Goal: Find specific page/section: Find specific page/section

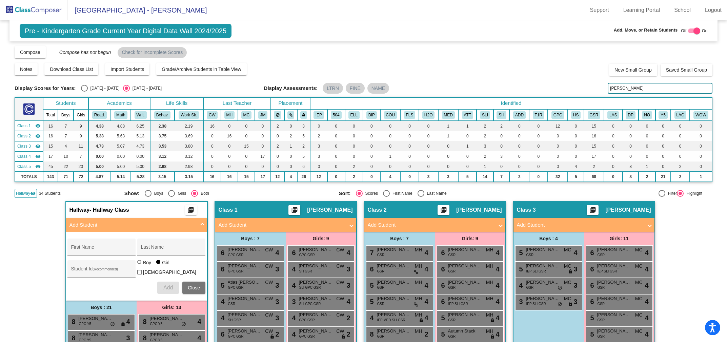
scroll to position [121, 0]
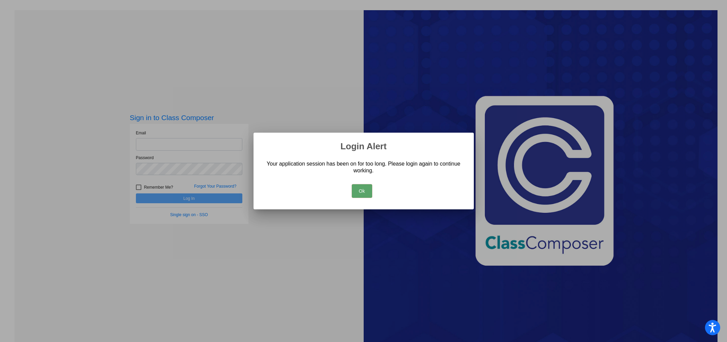
click at [361, 192] on button "Ok" at bounding box center [362, 191] width 20 height 14
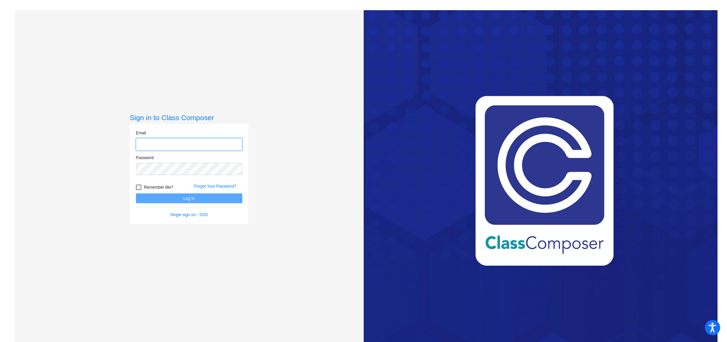
click at [154, 144] on input "email" at bounding box center [189, 144] width 106 height 13
type input "thansen@lasd.net"
click at [190, 198] on button "Log In" at bounding box center [189, 198] width 106 height 10
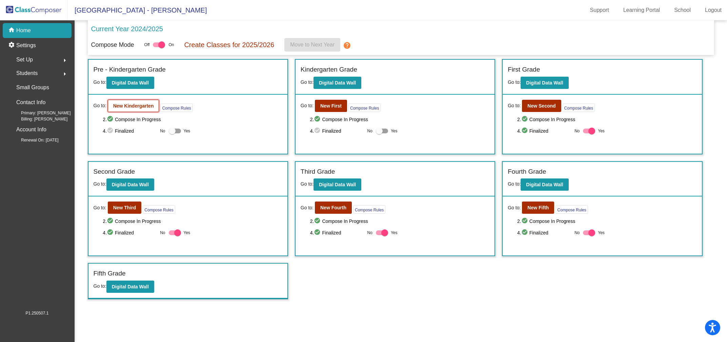
click at [126, 104] on b "New Kindergarten" at bounding box center [133, 105] width 41 height 5
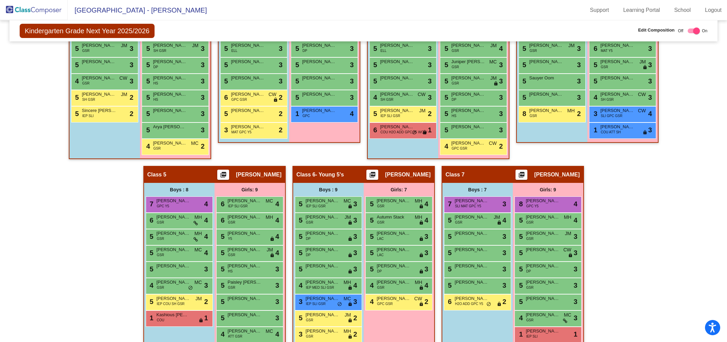
scroll to position [268, 0]
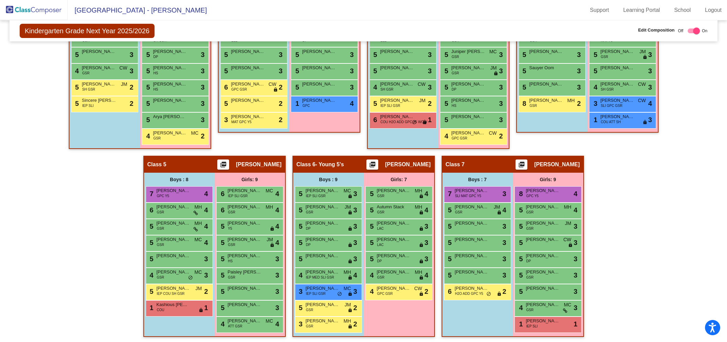
click at [349, 167] on div "Class 6 - Young 5's picture_as_pdf Stephanie Stowe" at bounding box center [363, 164] width 141 height 16
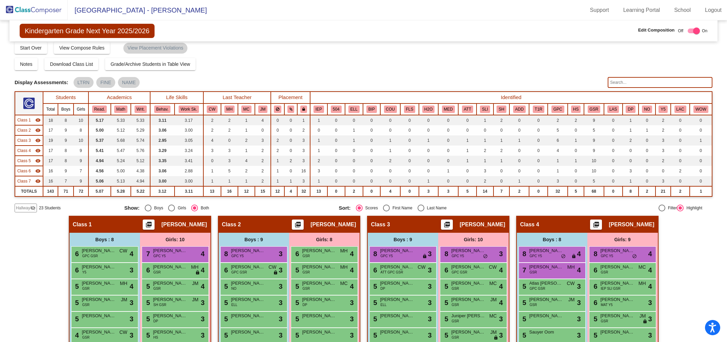
scroll to position [3, 0]
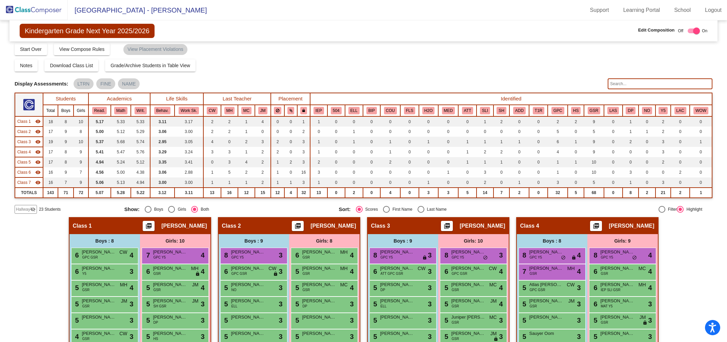
click at [484, 84] on input "text" at bounding box center [660, 83] width 105 height 11
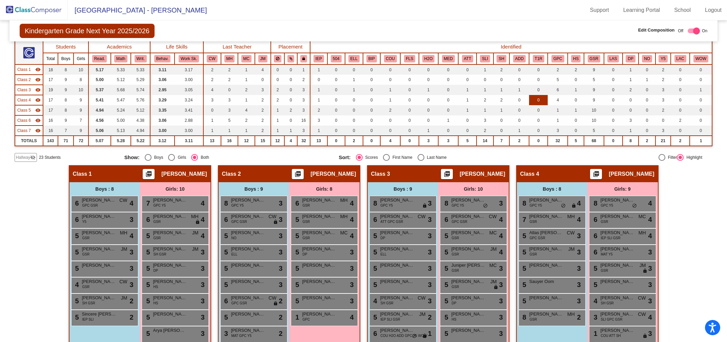
scroll to position [56, 0]
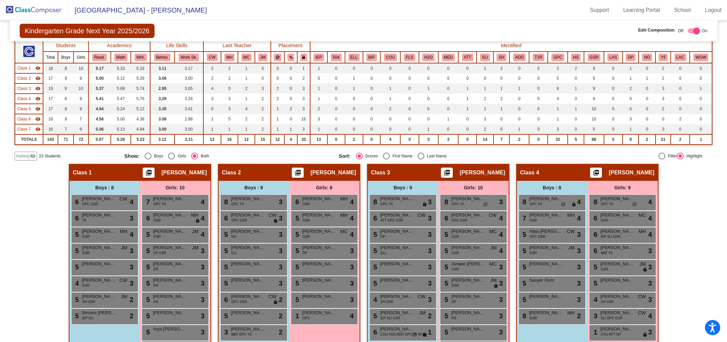
type input "furr"
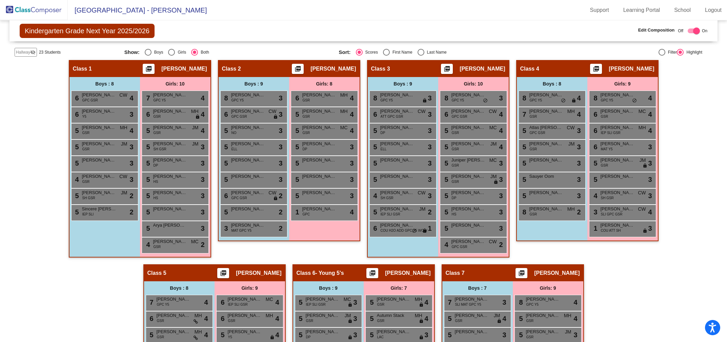
scroll to position [164, 0]
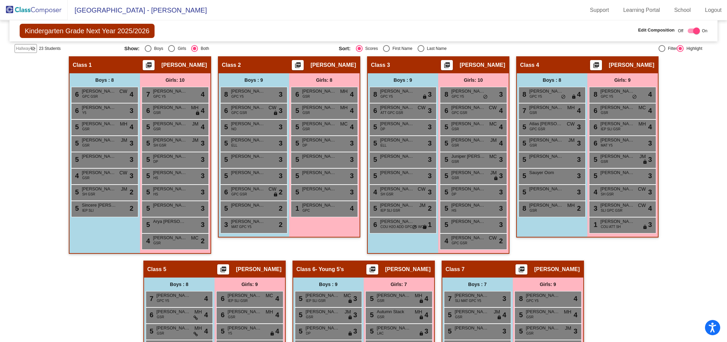
click at [484, 29] on div at bounding box center [696, 30] width 7 height 7
click at [484, 30] on div at bounding box center [691, 30] width 7 height 7
checkbox input "true"
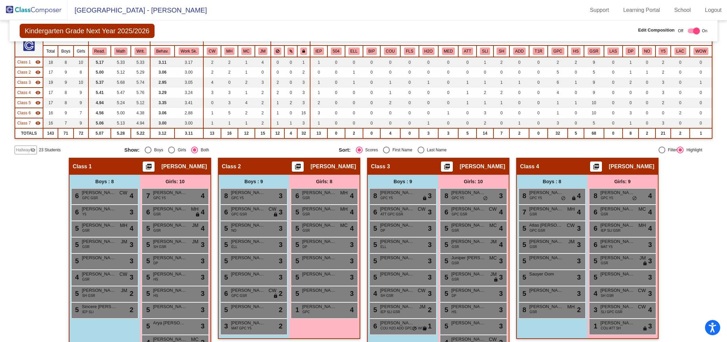
scroll to position [0, 0]
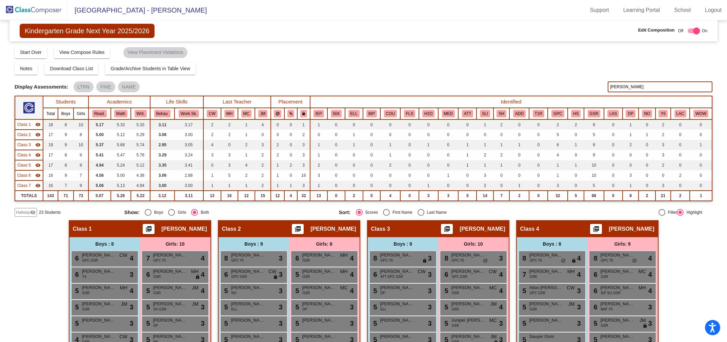
click at [51, 9] on img at bounding box center [34, 10] width 68 height 20
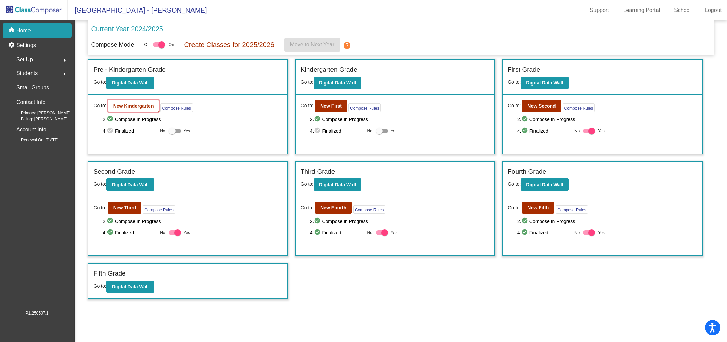
click at [132, 104] on b "New Kindergarten" at bounding box center [133, 105] width 41 height 5
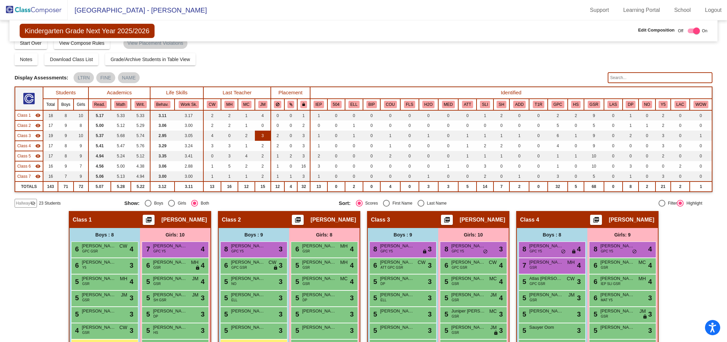
scroll to position [14, 0]
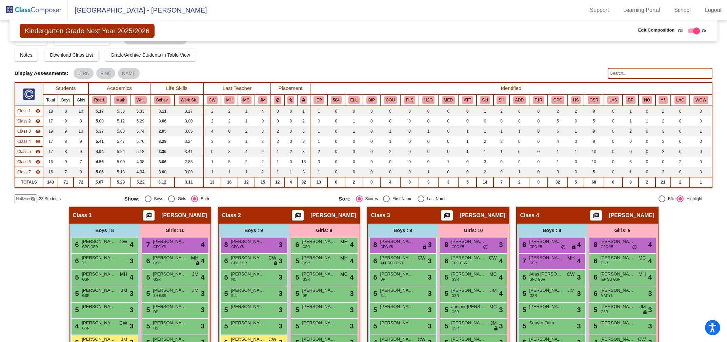
click at [26, 196] on span "Hallway" at bounding box center [23, 199] width 14 height 6
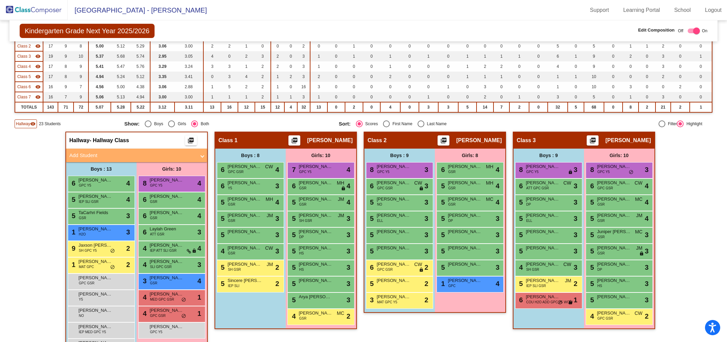
scroll to position [0, 0]
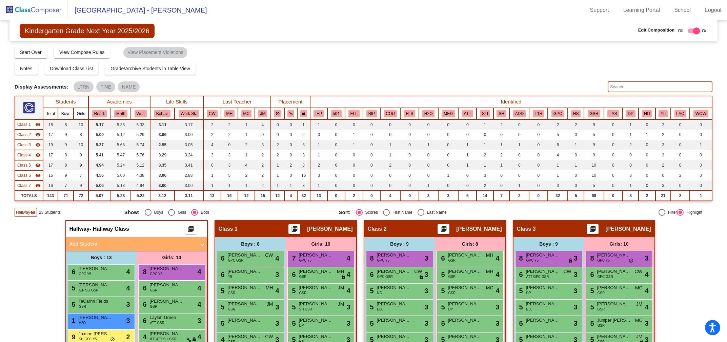
click at [484, 86] on input "text" at bounding box center [660, 86] width 105 height 11
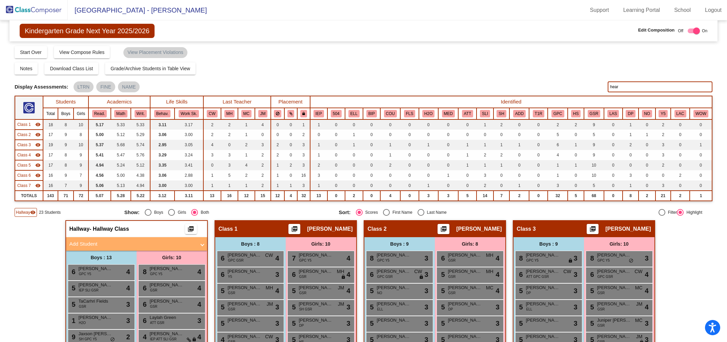
click at [484, 84] on input "hear" at bounding box center [660, 86] width 105 height 11
type input "h"
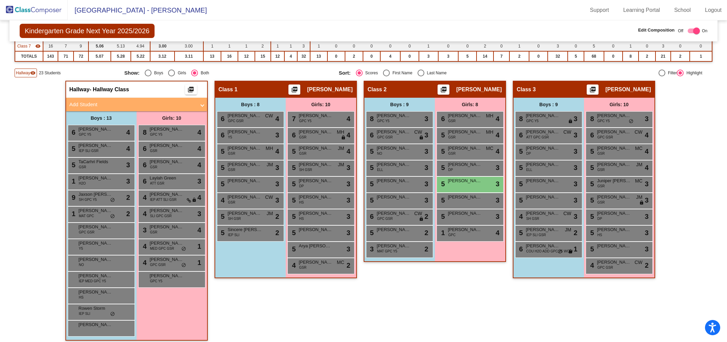
scroll to position [135, 0]
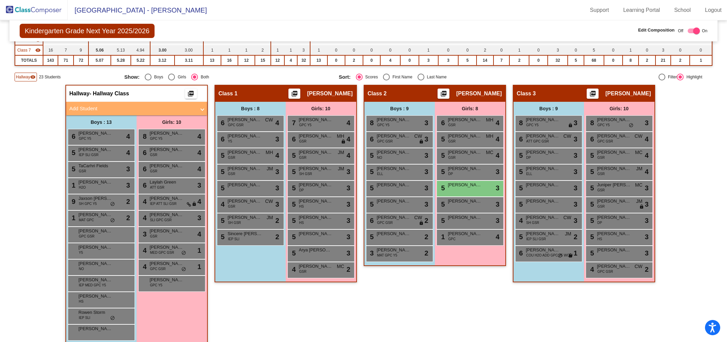
click at [451, 227] on div "Class 2 picture_as_pdf Ronni Sniegowski Add Student First Name Last Name Studen…" at bounding box center [435, 218] width 142 height 266
click at [484, 193] on div "Hallway - Hallway Class picture_as_pdf Add Student First Name Last Name Student…" at bounding box center [364, 312] width 698 height 454
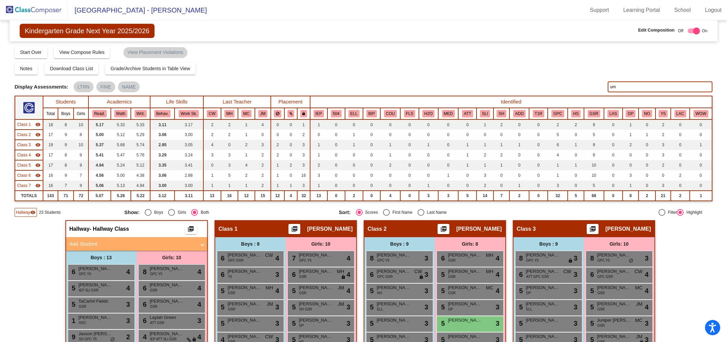
click at [484, 86] on input "um" at bounding box center [660, 86] width 105 height 11
type input "u"
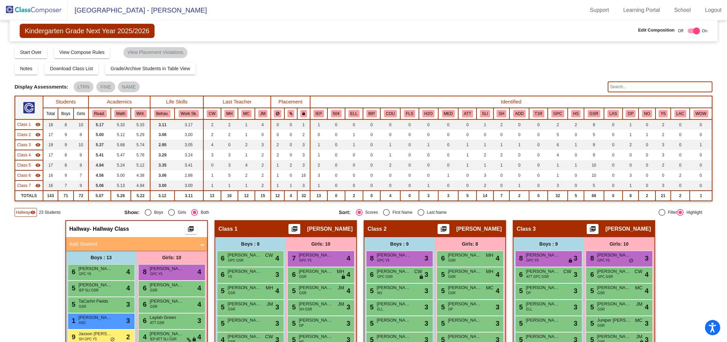
click at [46, 9] on img at bounding box center [34, 10] width 68 height 20
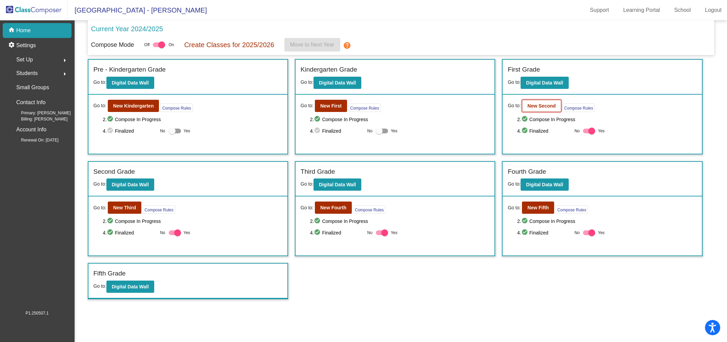
click at [484, 106] on b "New Second" at bounding box center [541, 105] width 28 height 5
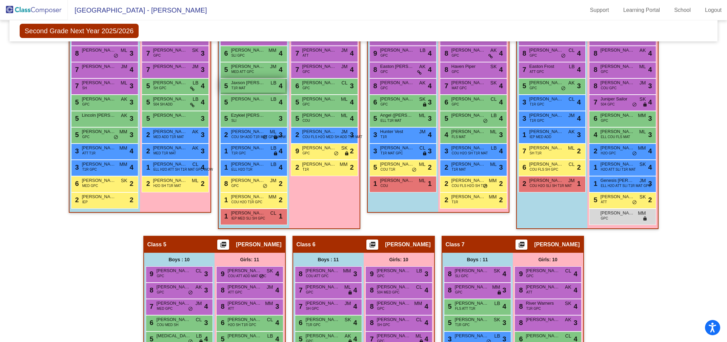
scroll to position [243, 0]
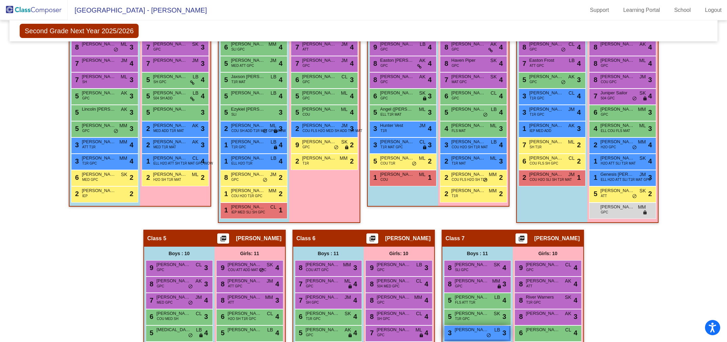
click at [472, 227] on span "Bheret Steiger" at bounding box center [472, 329] width 34 height 7
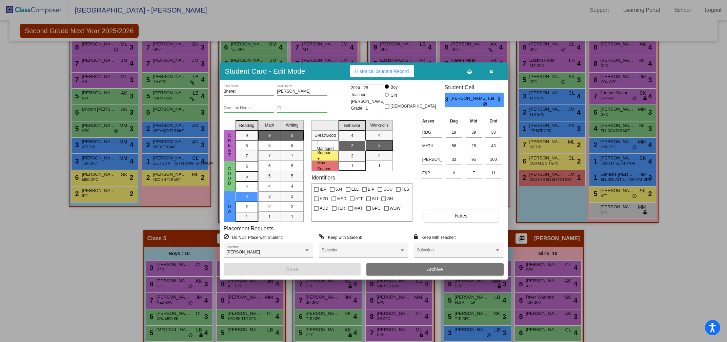
click at [484, 72] on icon "button" at bounding box center [491, 71] width 4 height 5
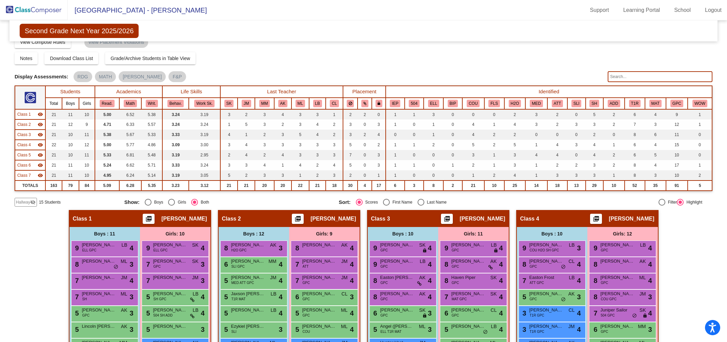
scroll to position [29, 0]
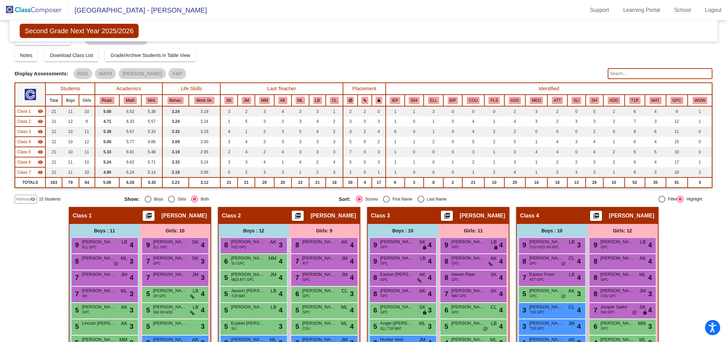
click at [37, 9] on img at bounding box center [34, 10] width 68 height 20
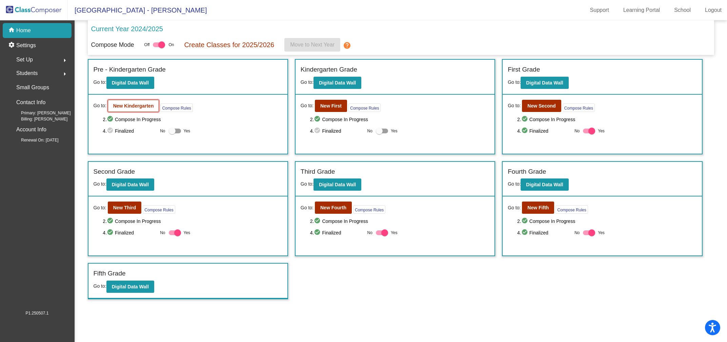
click at [125, 104] on b "New Kindergarten" at bounding box center [133, 105] width 41 height 5
